Goal: Task Accomplishment & Management: Manage account settings

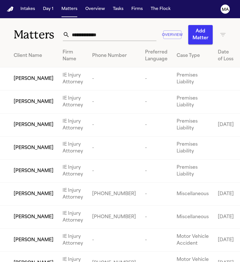
click at [224, 31] on icon "button" at bounding box center [222, 34] width 7 height 7
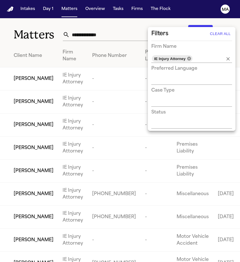
click at [187, 57] on icon at bounding box center [189, 59] width 4 height 4
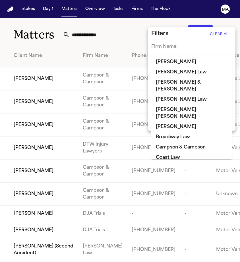
click at [178, 55] on input "text" at bounding box center [187, 59] width 72 height 8
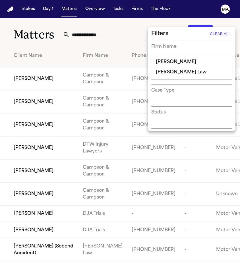
type input "****"
click at [163, 62] on li "[PERSON_NAME] Law" at bounding box center [191, 62] width 81 height 10
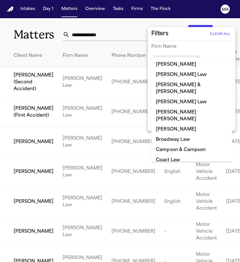
scroll to position [224, 0]
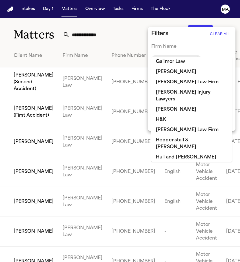
click at [46, 23] on div at bounding box center [120, 131] width 240 height 262
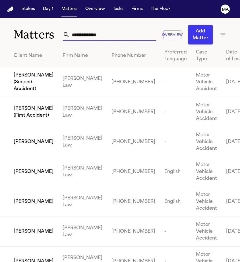
click at [87, 28] on input "text" at bounding box center [113, 34] width 87 height 12
click at [221, 33] on icon "button" at bounding box center [222, 34] width 5 height 3
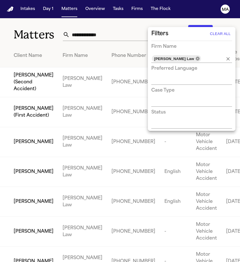
click at [195, 57] on icon at bounding box center [197, 59] width 4 height 4
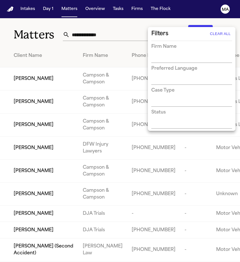
click at [172, 55] on input "text" at bounding box center [187, 59] width 72 height 8
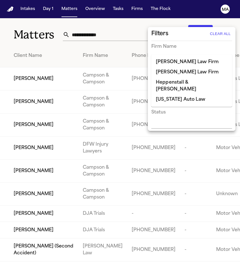
type input "*"
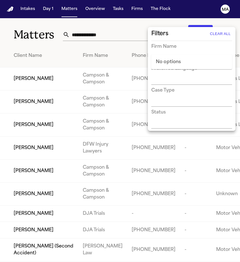
type input "*"
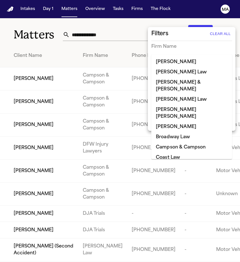
click at [59, 19] on div at bounding box center [120, 131] width 240 height 262
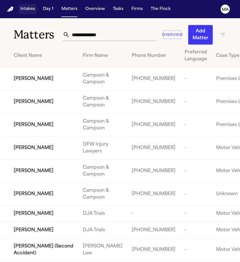
click at [22, 6] on button "Intakes" at bounding box center [27, 9] width 19 height 10
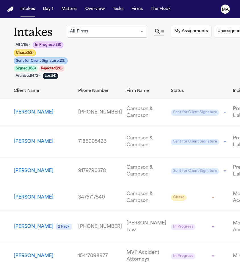
click at [114, 25] on body "**********" at bounding box center [120, 131] width 240 height 262
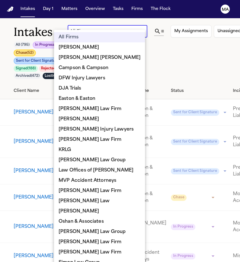
click at [156, 51] on div at bounding box center [120, 131] width 240 height 262
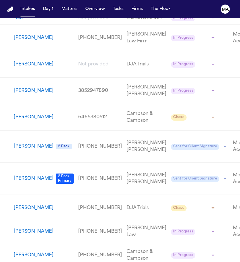
scroll to position [327, 0]
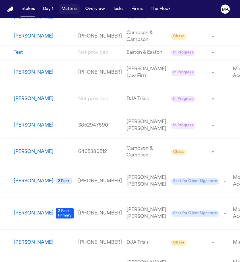
click at [59, 4] on button "Matters" at bounding box center [69, 9] width 20 height 10
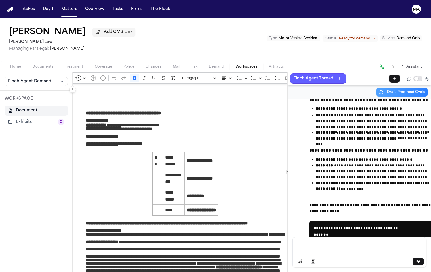
scroll to position [14151, 0]
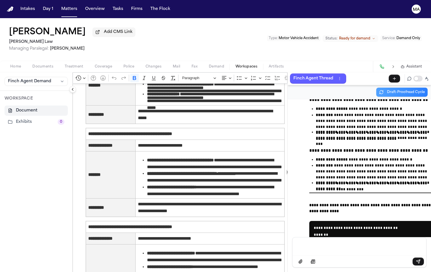
click at [73, 8] on nav "Intakes Day 1 Matters Overview Tasks Firms The Flock MA" at bounding box center [215, 9] width 431 height 18
click at [110, 7] on button "Tasks" at bounding box center [117, 9] width 15 height 10
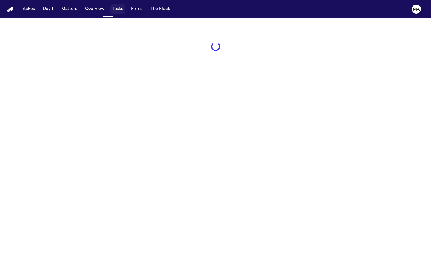
click at [110, 7] on button "Tasks" at bounding box center [117, 9] width 15 height 10
click at [110, 5] on button "Tasks" at bounding box center [117, 9] width 15 height 10
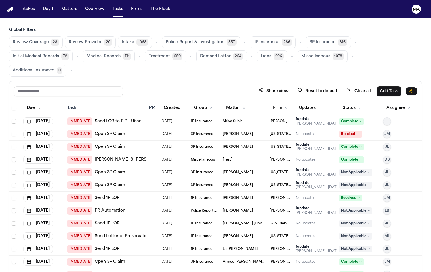
click at [121, 54] on span "Medical Records" at bounding box center [104, 57] width 34 height 6
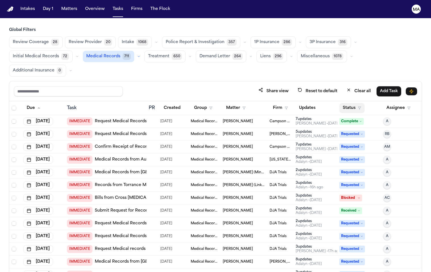
click at [342, 103] on button "Status" at bounding box center [352, 108] width 25 height 10
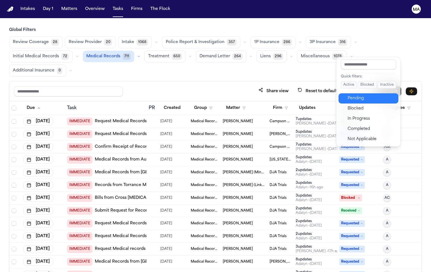
click at [352, 95] on div "Pending" at bounding box center [371, 98] width 47 height 7
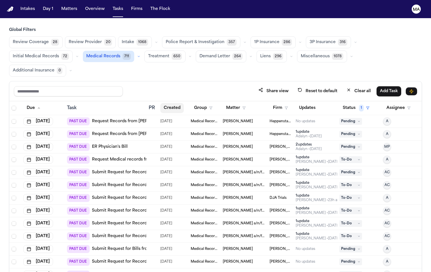
click at [162, 103] on button "Created" at bounding box center [172, 108] width 24 height 10
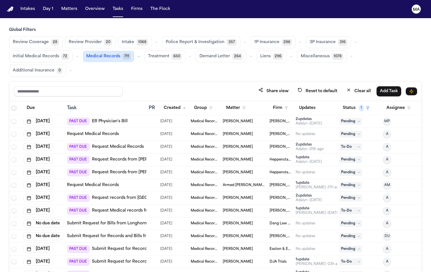
click at [12, 106] on span "Select all" at bounding box center [14, 108] width 5 height 5
